Goal: Information Seeking & Learning: Learn about a topic

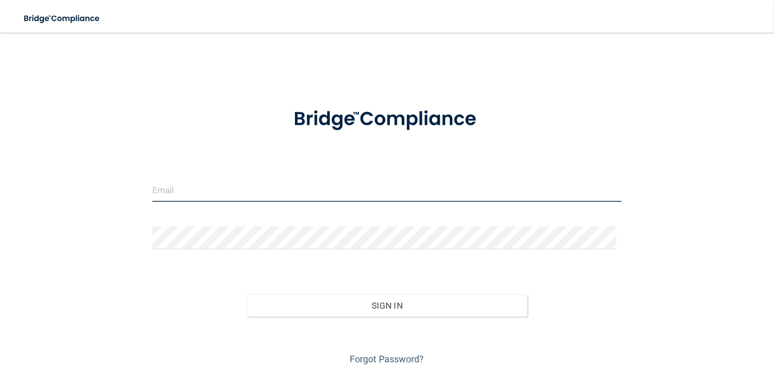
click at [288, 200] on input "email" at bounding box center [386, 190] width 469 height 23
type input "[PERSON_NAME][EMAIL_ADDRESS][PERSON_NAME][DOMAIN_NAME]"
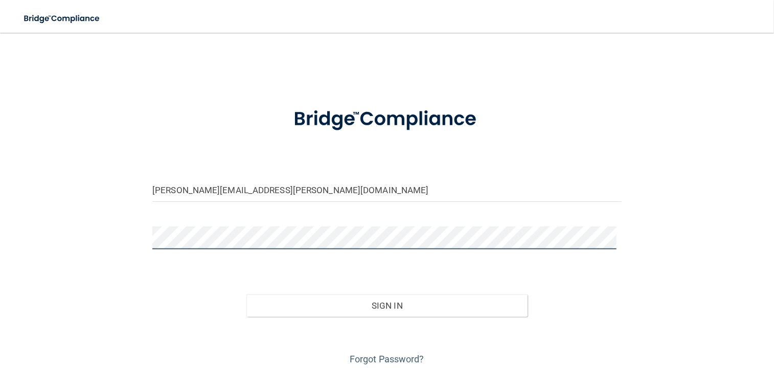
click at [246, 294] on button "Sign In" at bounding box center [387, 305] width 282 height 22
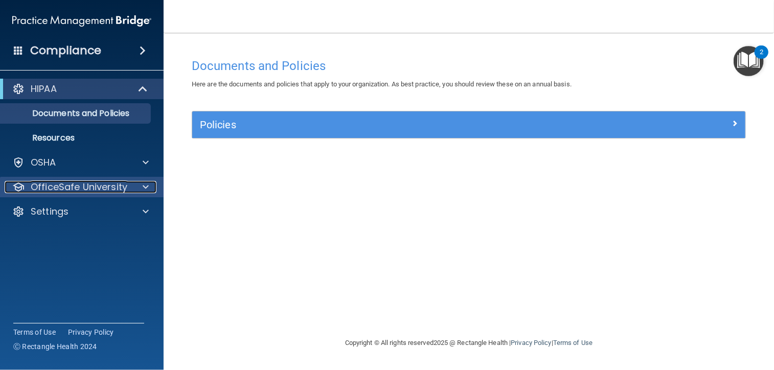
click at [139, 188] on div at bounding box center [144, 187] width 26 height 12
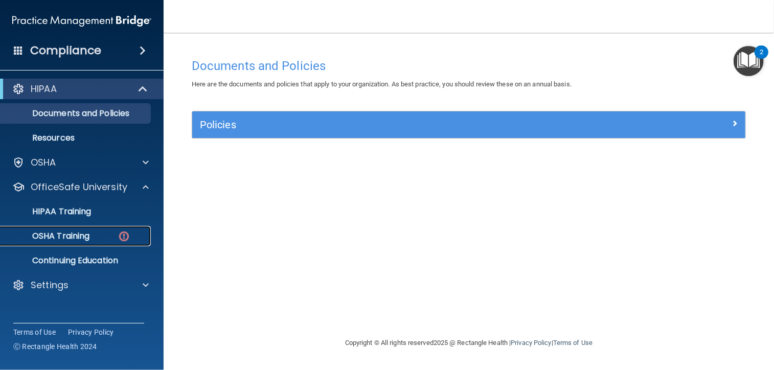
click at [114, 232] on div "OSHA Training" at bounding box center [77, 236] width 140 height 10
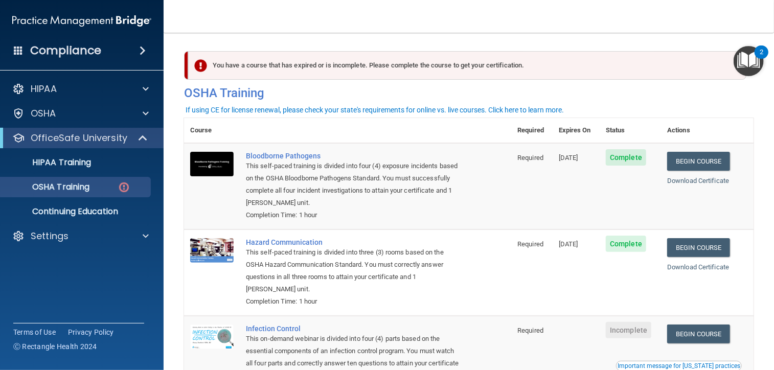
click at [757, 0] on div at bounding box center [387, 0] width 774 height 0
click at [703, 331] on link "Begin Course" at bounding box center [698, 334] width 62 height 19
click at [88, 165] on p "HIPAA Training" at bounding box center [49, 162] width 84 height 10
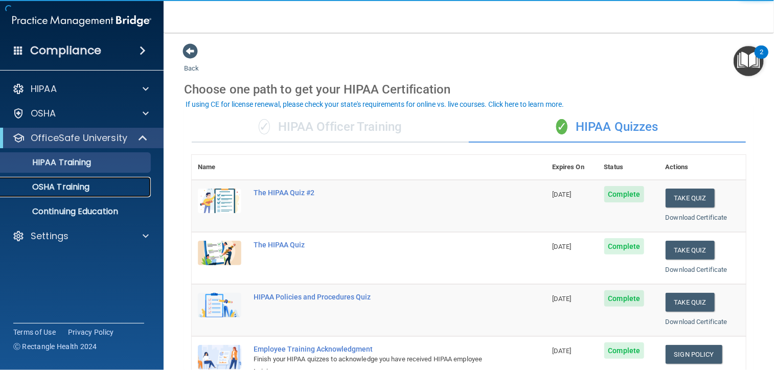
click at [88, 186] on p "OSHA Training" at bounding box center [48, 187] width 83 height 10
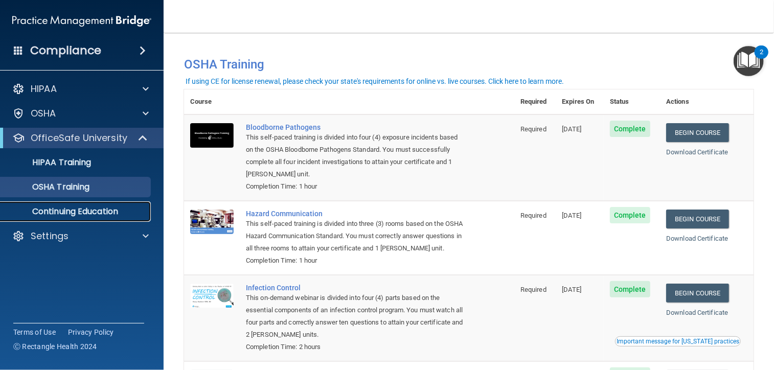
click at [106, 212] on p "Continuing Education" at bounding box center [77, 211] width 140 height 10
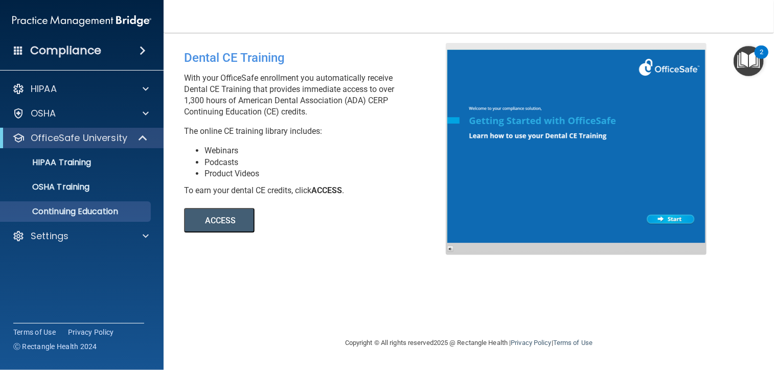
click at [143, 53] on span at bounding box center [143, 50] width 6 height 12
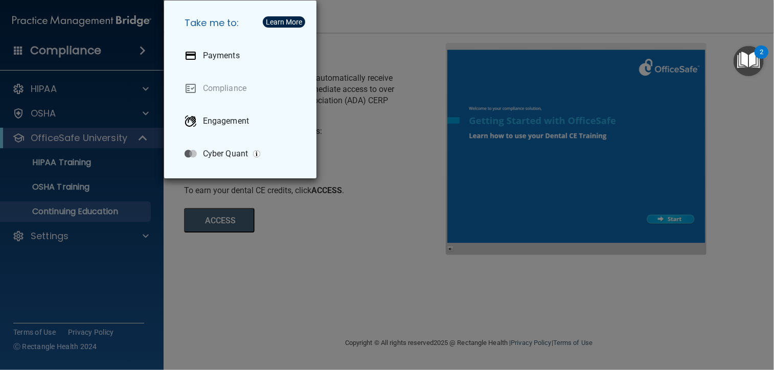
click at [143, 53] on div "Take me to: Payments Compliance Engagement Cyber Quant" at bounding box center [387, 185] width 774 height 370
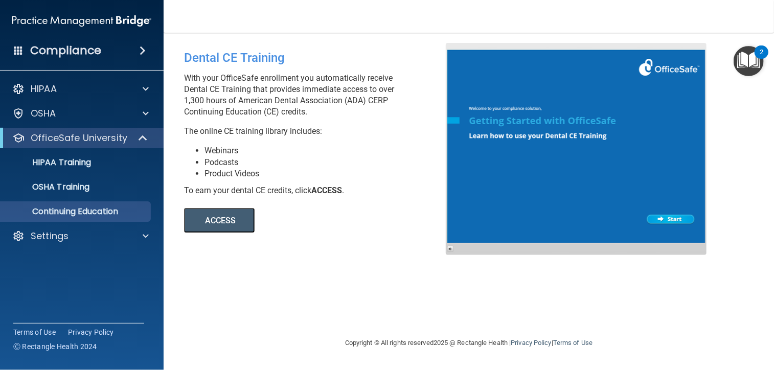
click at [744, 60] on img "Open Resource Center, 2 new notifications" at bounding box center [748, 61] width 30 height 30
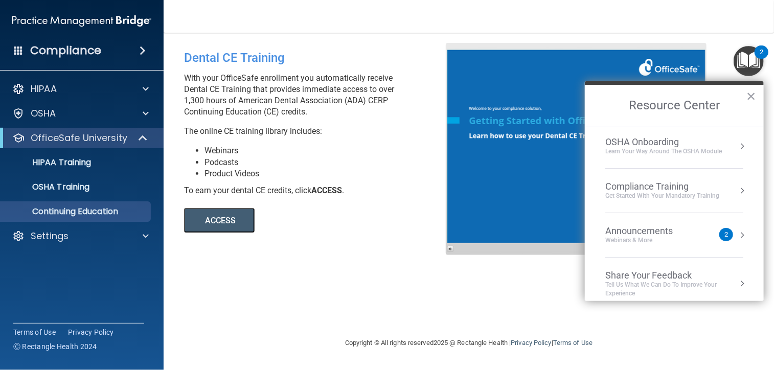
scroll to position [56, 0]
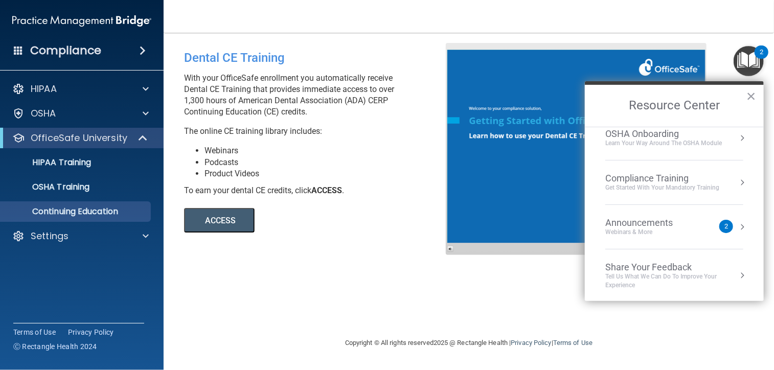
click at [737, 181] on button "Resource Center" at bounding box center [742, 182] width 10 height 10
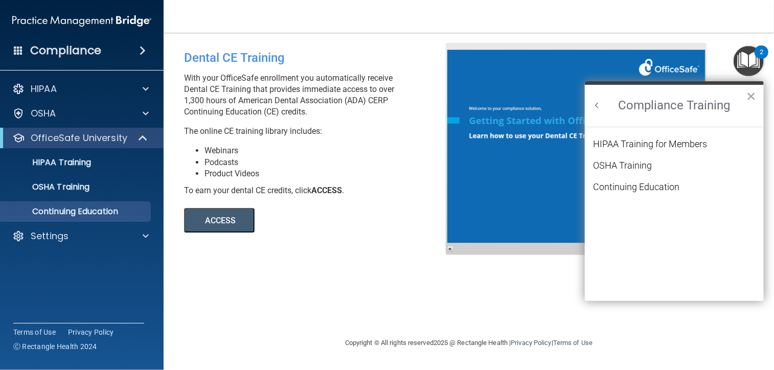
scroll to position [0, 0]
click at [752, 99] on button "×" at bounding box center [751, 96] width 10 height 16
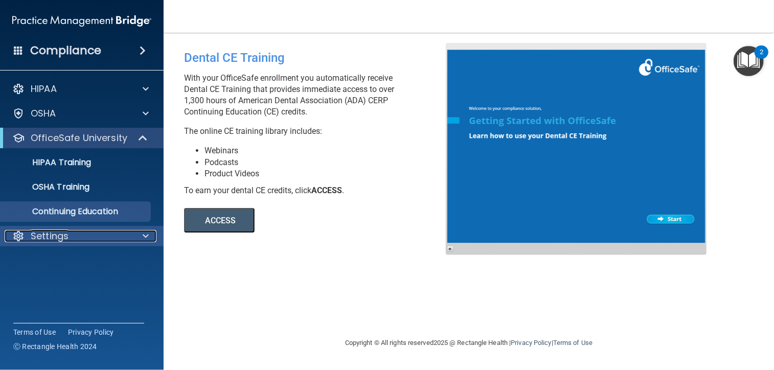
click at [151, 237] on div at bounding box center [144, 236] width 26 height 12
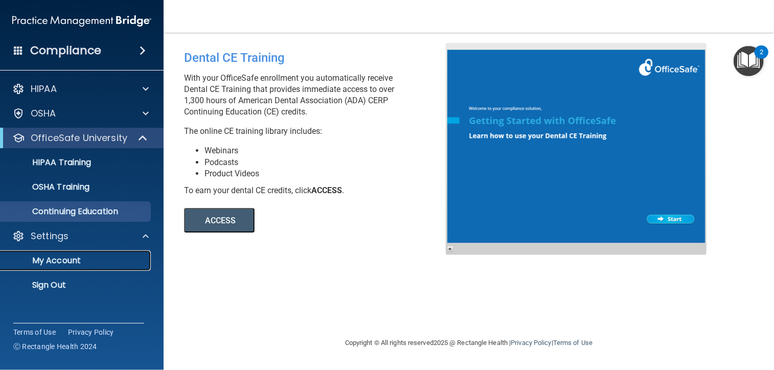
click at [90, 258] on p "My Account" at bounding box center [77, 261] width 140 height 10
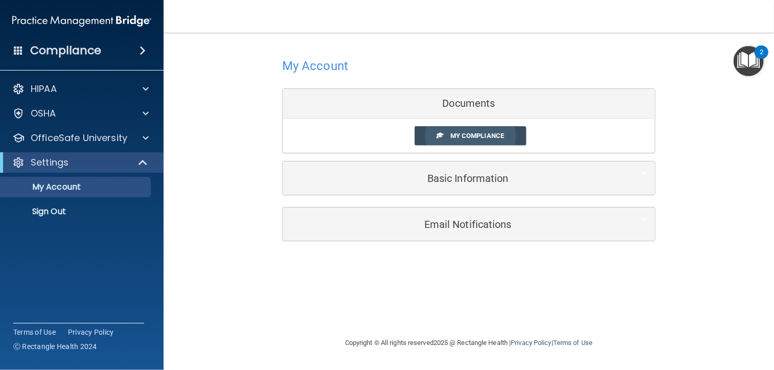
click at [485, 137] on span "My Compliance" at bounding box center [477, 136] width 54 height 8
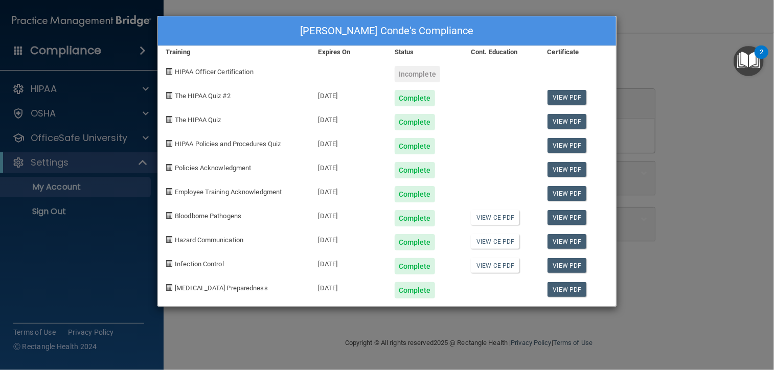
click at [671, 290] on div "Tania Padilla Conde's Compliance Training Expires On Status Cont. Education Cer…" at bounding box center [387, 185] width 774 height 370
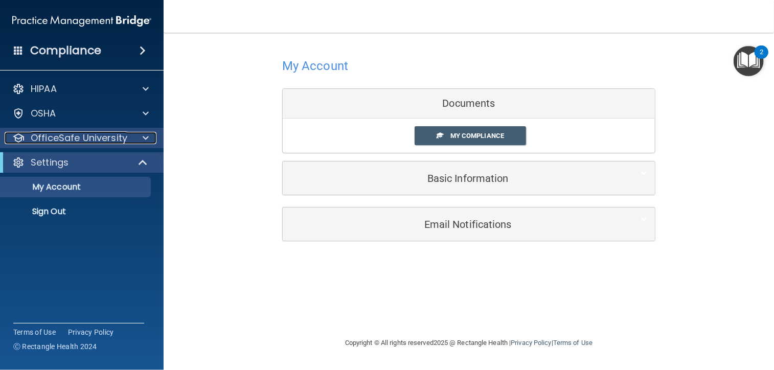
click at [151, 140] on div at bounding box center [144, 138] width 26 height 12
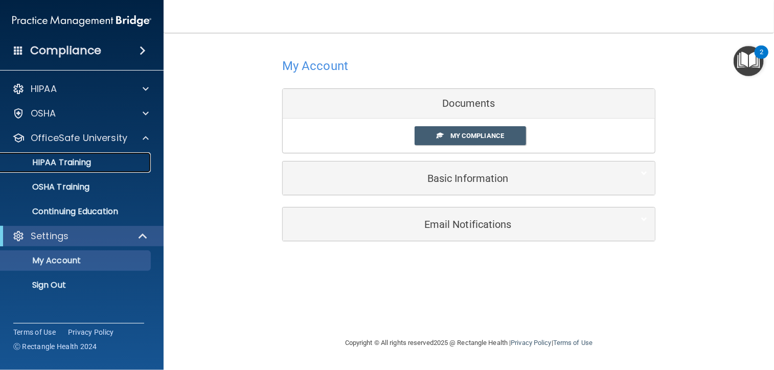
click at [130, 156] on link "HIPAA Training" at bounding box center [70, 162] width 161 height 20
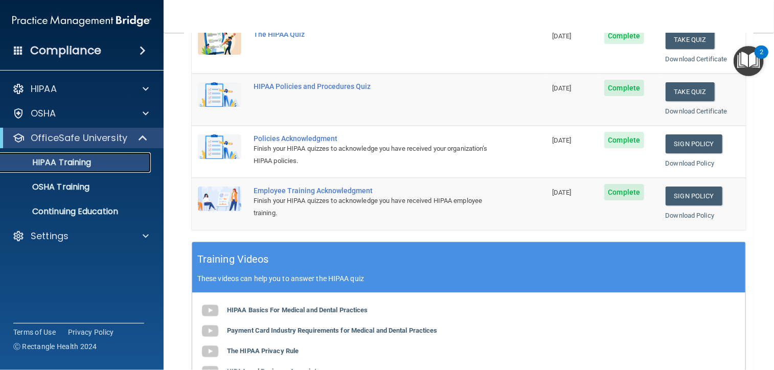
scroll to position [13, 0]
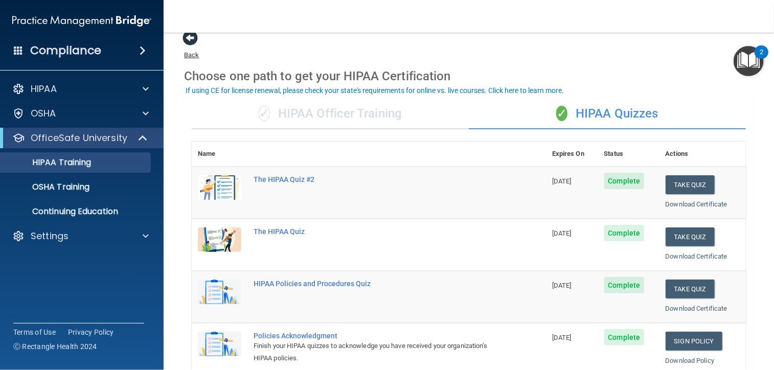
click at [192, 39] on span at bounding box center [189, 37] width 15 height 15
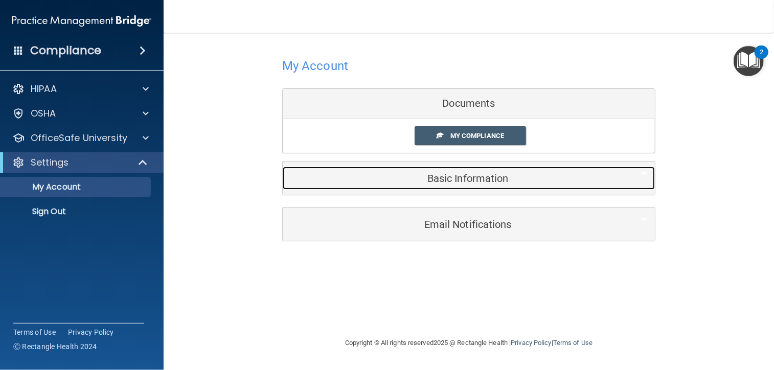
click at [459, 180] on h5 "Basic Information" at bounding box center [453, 178] width 326 height 11
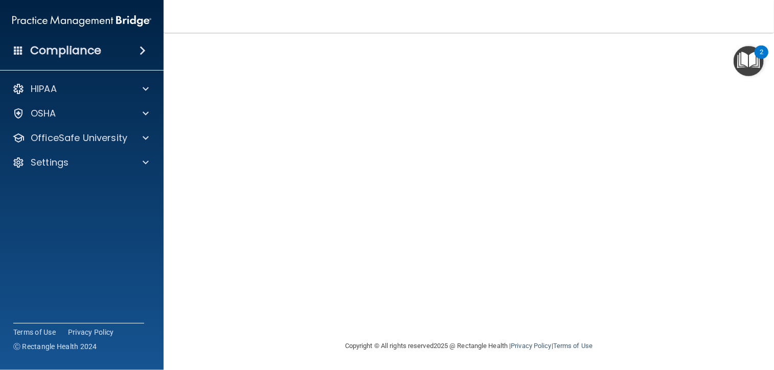
scroll to position [67, 0]
